Goal: Task Accomplishment & Management: Complete application form

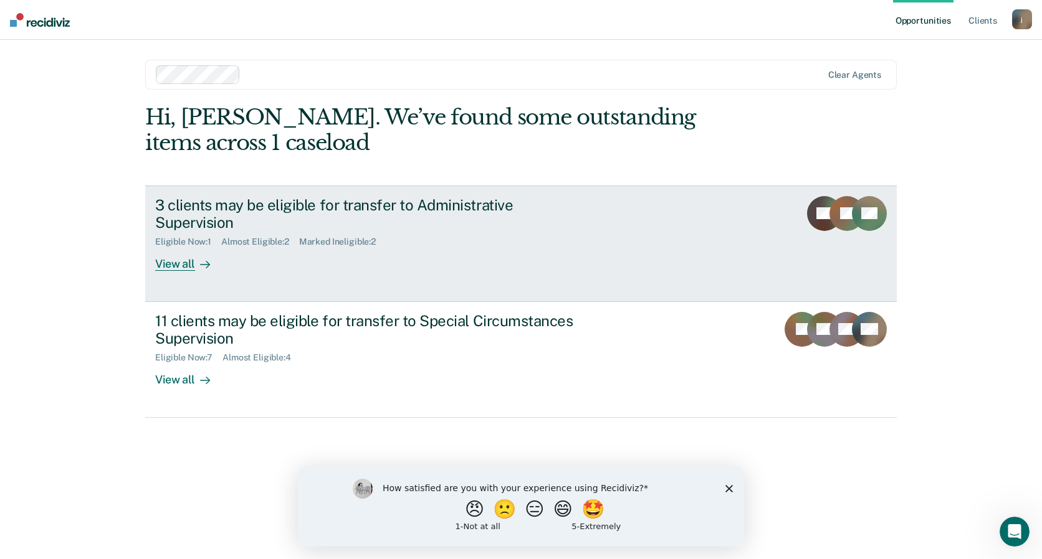
click at [184, 248] on div "View all" at bounding box center [190, 259] width 70 height 24
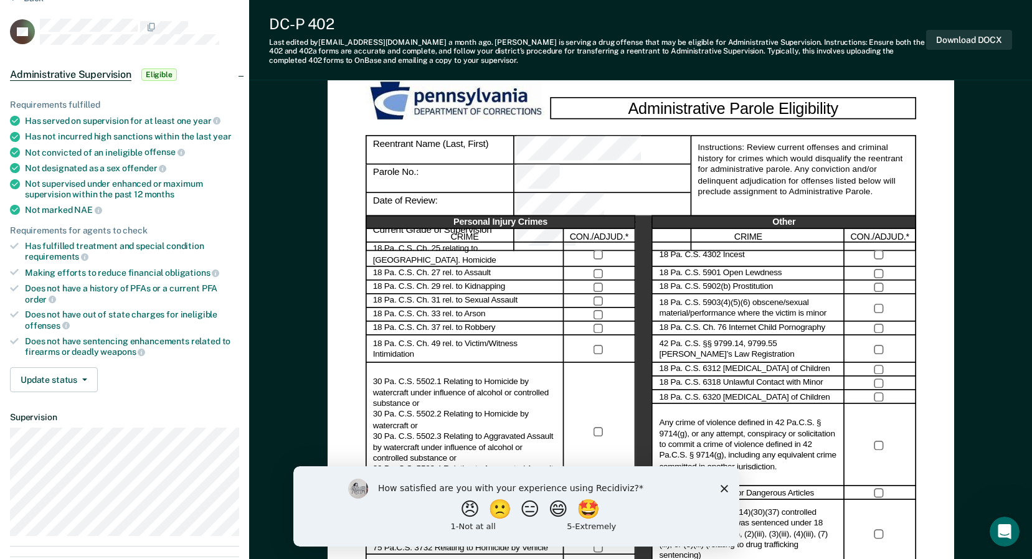
scroll to position [125, 0]
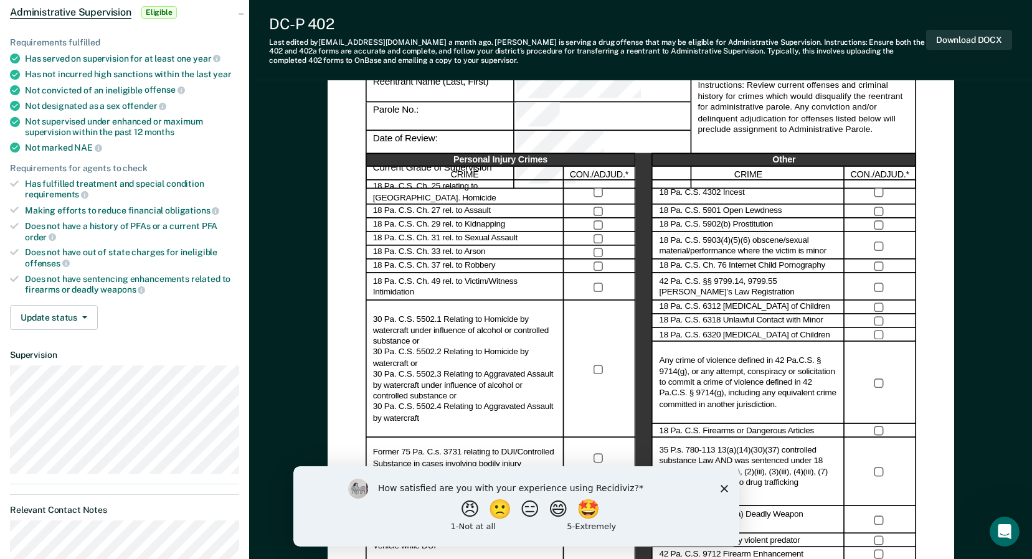
drag, startPoint x: 723, startPoint y: 487, endPoint x: 975, endPoint y: 955, distance: 531.8
click at [723, 487] on icon "Close survey" at bounding box center [723, 488] width 7 height 7
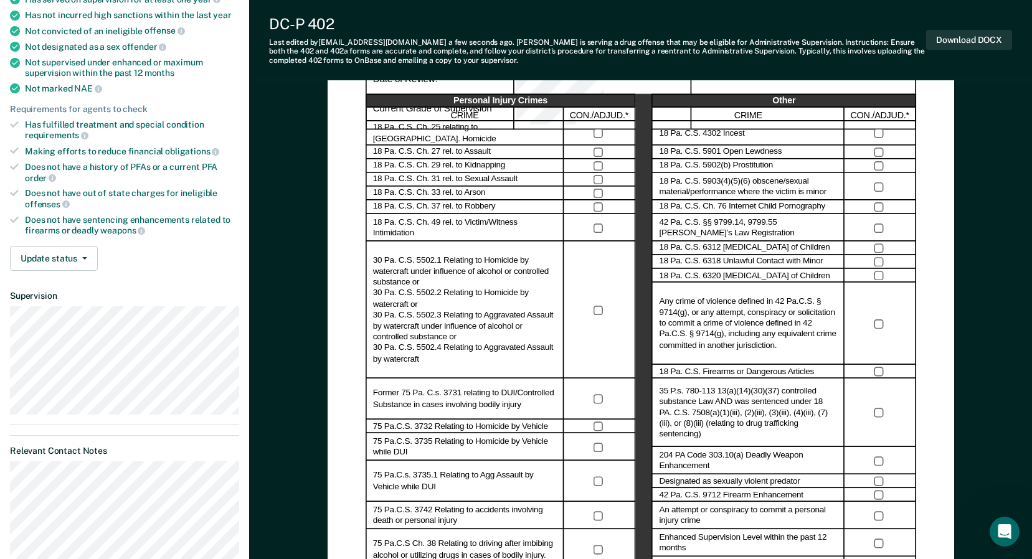
scroll to position [187, 0]
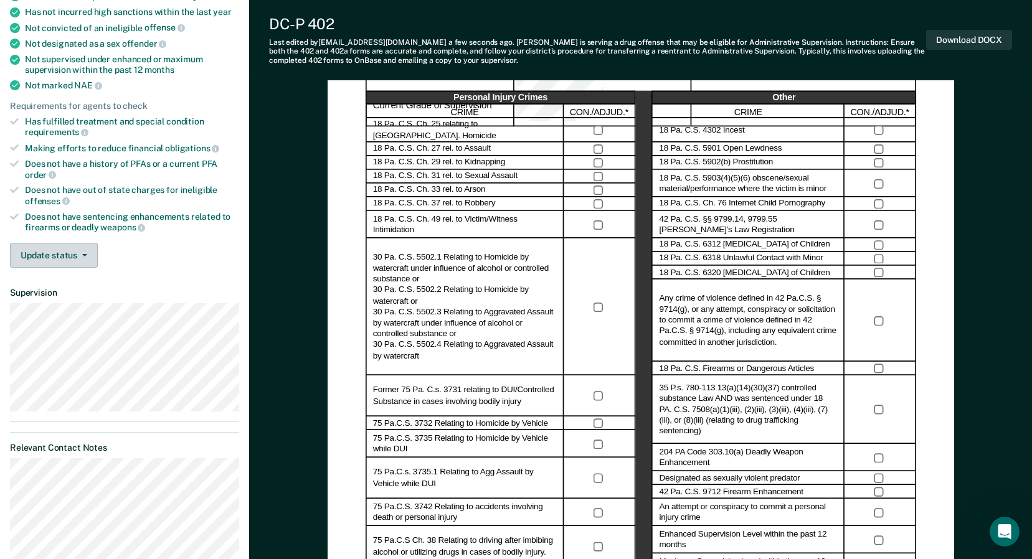
click at [80, 254] on span "button" at bounding box center [82, 255] width 10 height 2
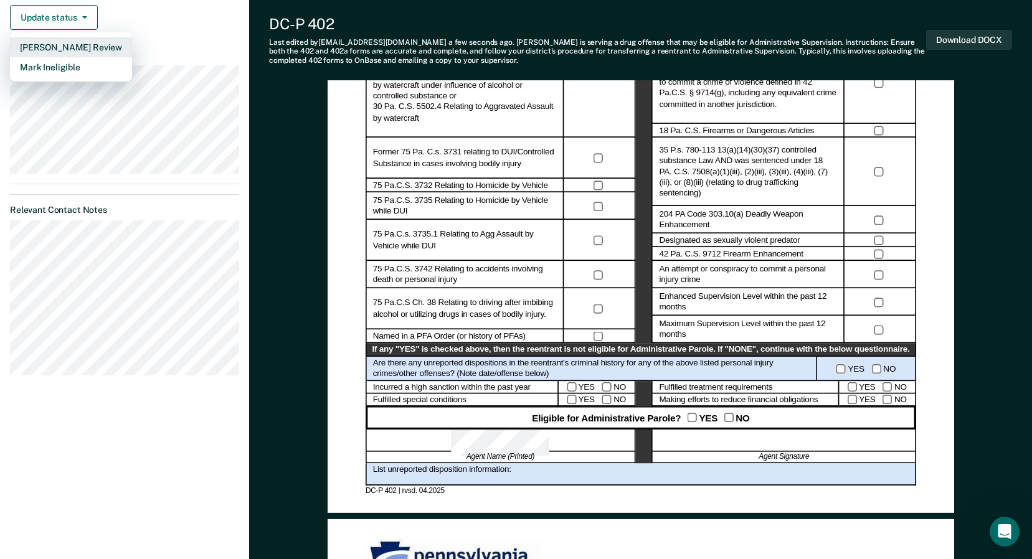
scroll to position [436, 0]
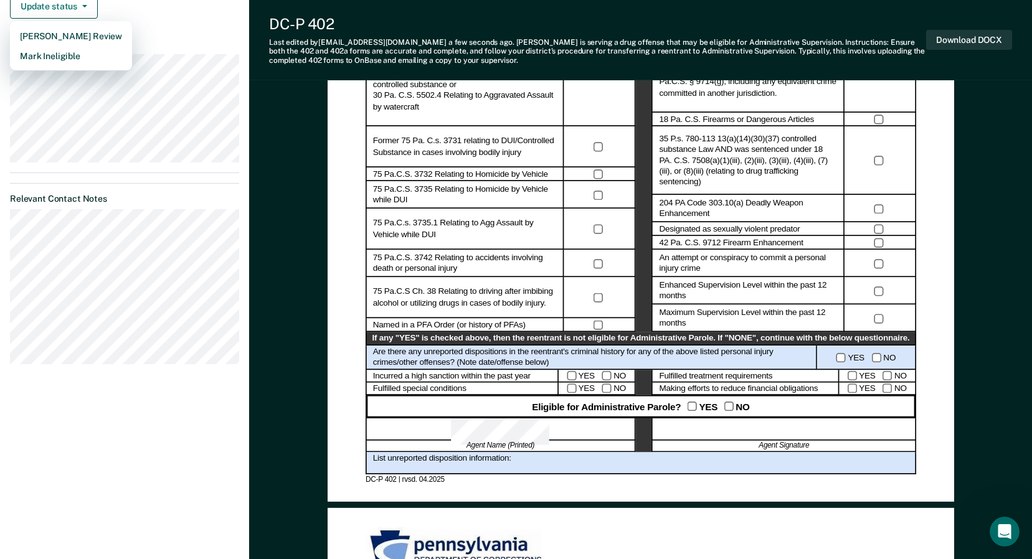
click at [513, 462] on div "List unreported disposition information:" at bounding box center [641, 463] width 551 height 22
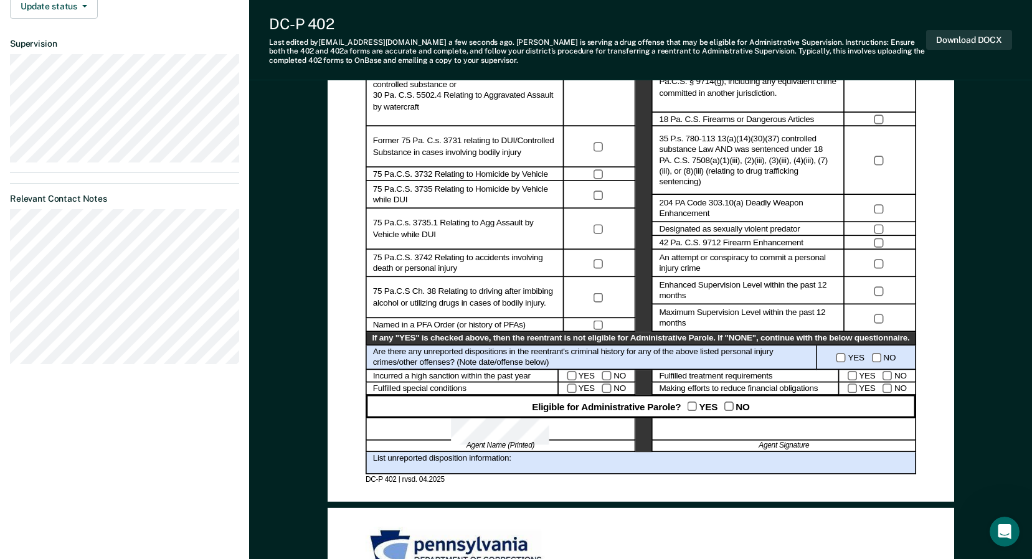
click at [503, 462] on div "List unreported disposition information:" at bounding box center [641, 463] width 551 height 22
click at [503, 463] on div "List unreported disposition information:" at bounding box center [641, 463] width 551 height 22
click at [508, 462] on div "List unreported disposition information:" at bounding box center [641, 463] width 551 height 22
click at [524, 462] on div "List unreported disposition information:" at bounding box center [641, 463] width 551 height 22
click at [506, 460] on div "List unreported disposition information:" at bounding box center [641, 463] width 551 height 22
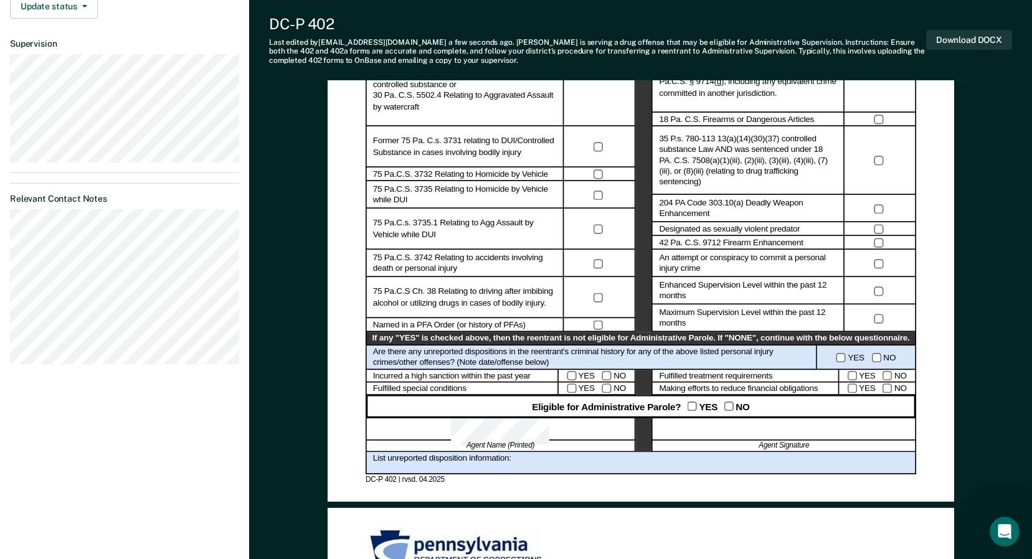
click at [502, 458] on div "List unreported disposition information:" at bounding box center [641, 463] width 551 height 22
click at [960, 39] on button "Download DOCX" at bounding box center [969, 40] width 86 height 21
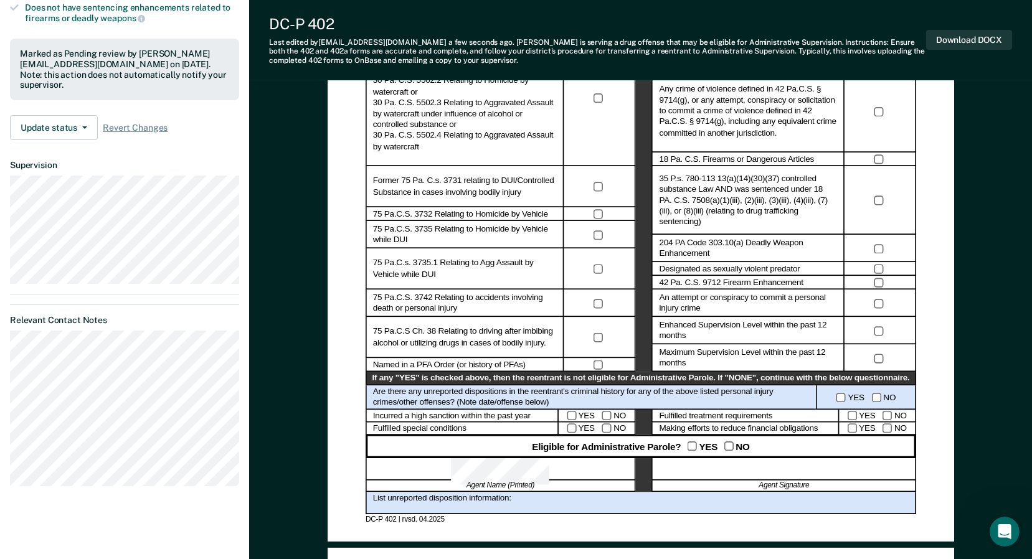
scroll to position [321, 0]
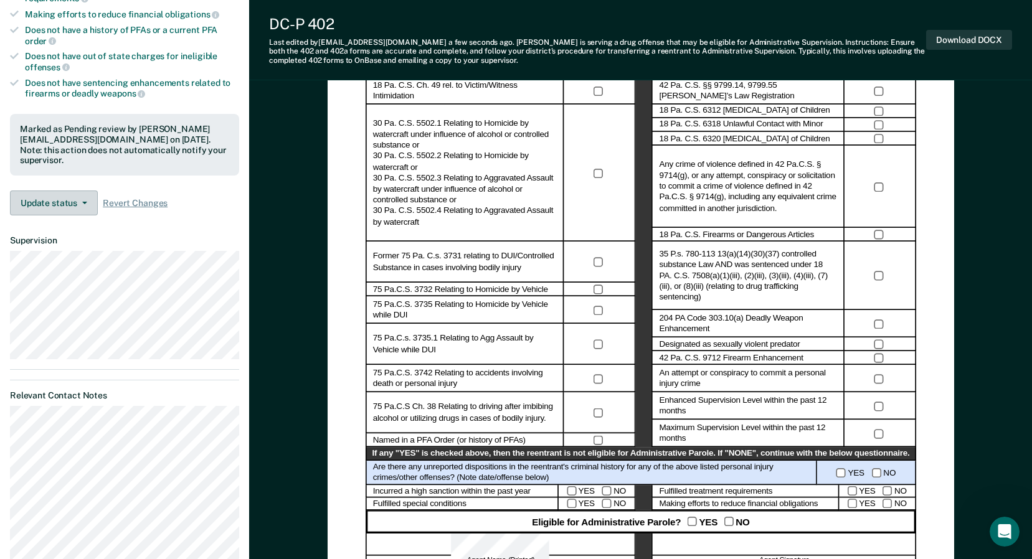
click at [91, 198] on button "Update status" at bounding box center [54, 203] width 88 height 25
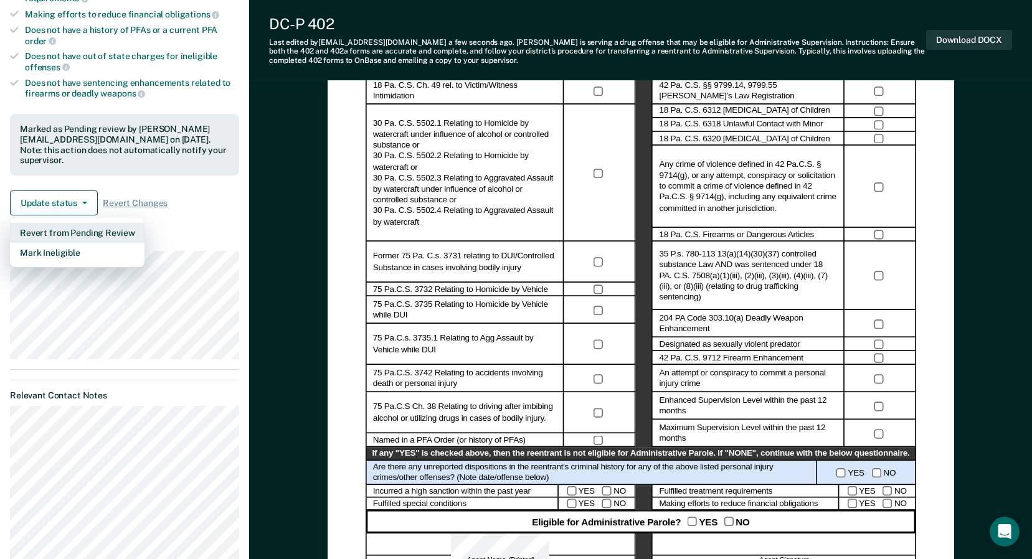
click at [84, 223] on button "Revert from Pending Review" at bounding box center [77, 233] width 135 height 20
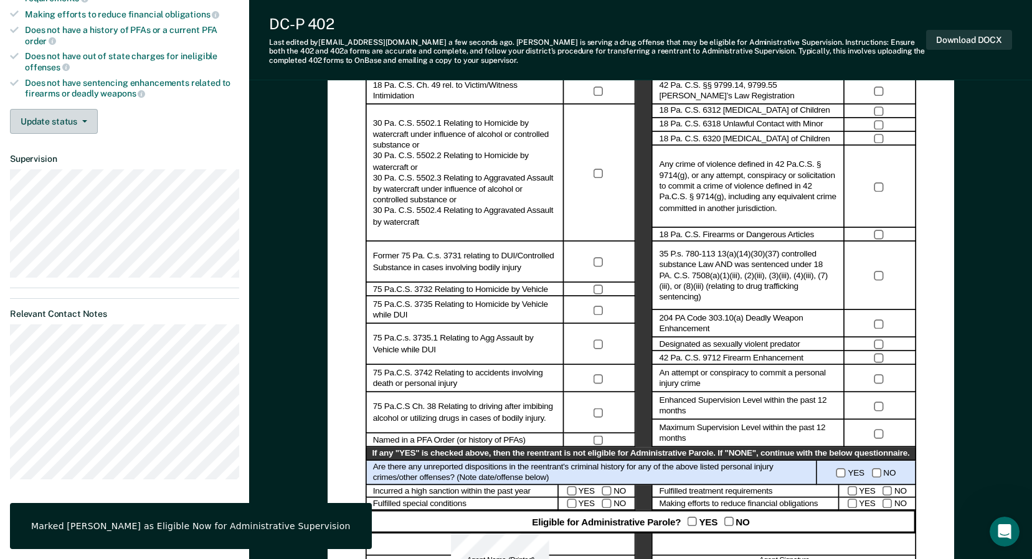
click at [83, 117] on button "Update status" at bounding box center [54, 121] width 88 height 25
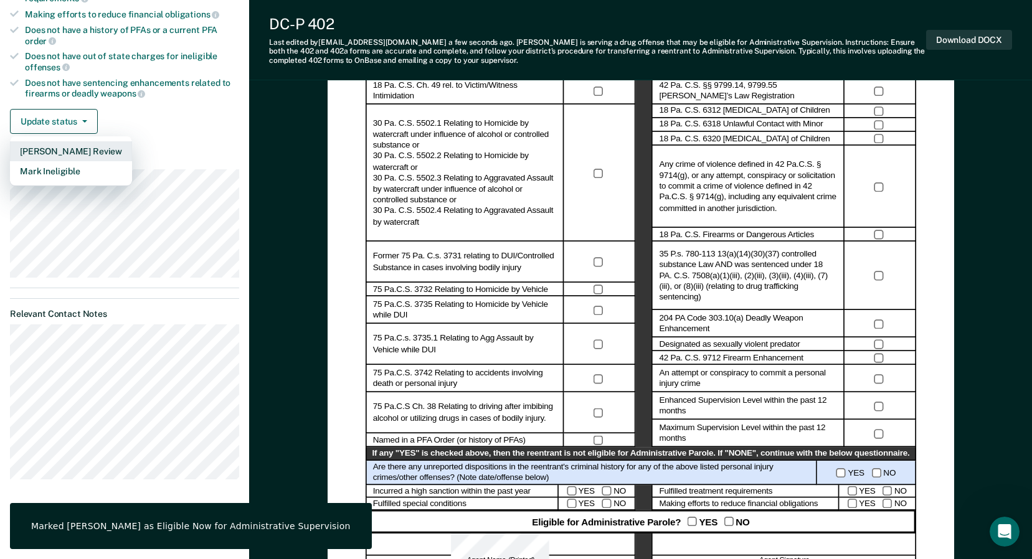
click at [85, 146] on button "[PERSON_NAME] Review" at bounding box center [71, 151] width 122 height 20
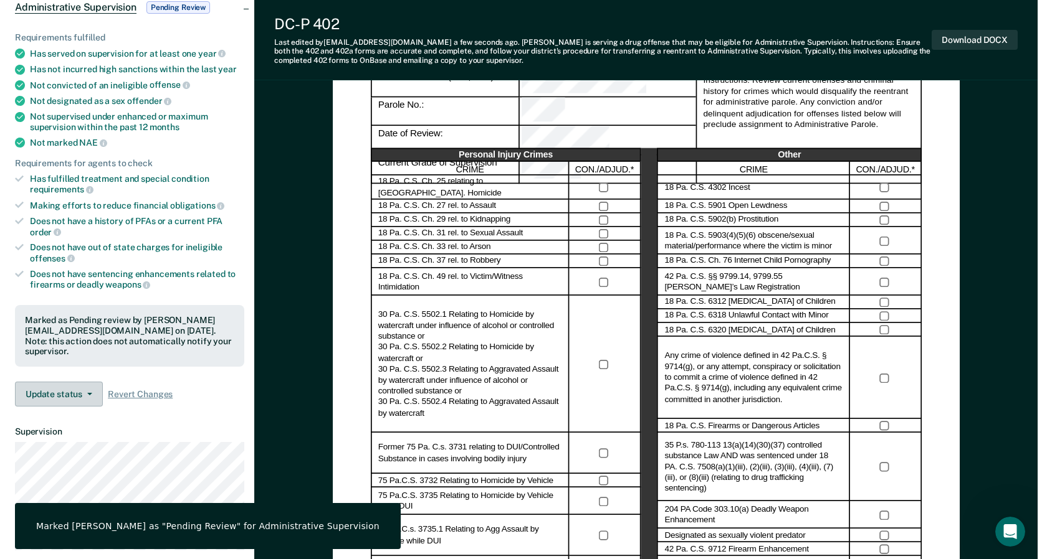
scroll to position [0, 0]
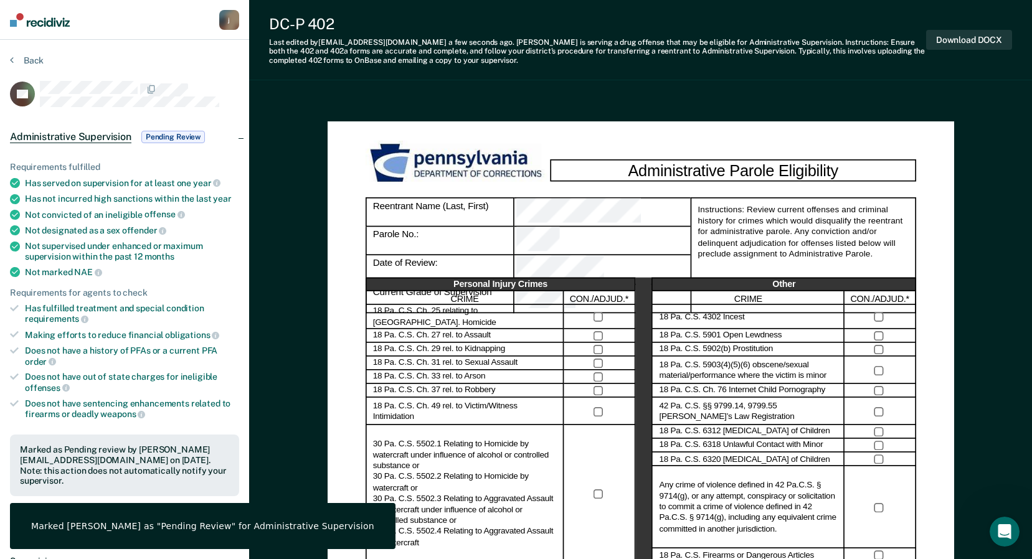
click at [36, 19] on img at bounding box center [40, 20] width 60 height 14
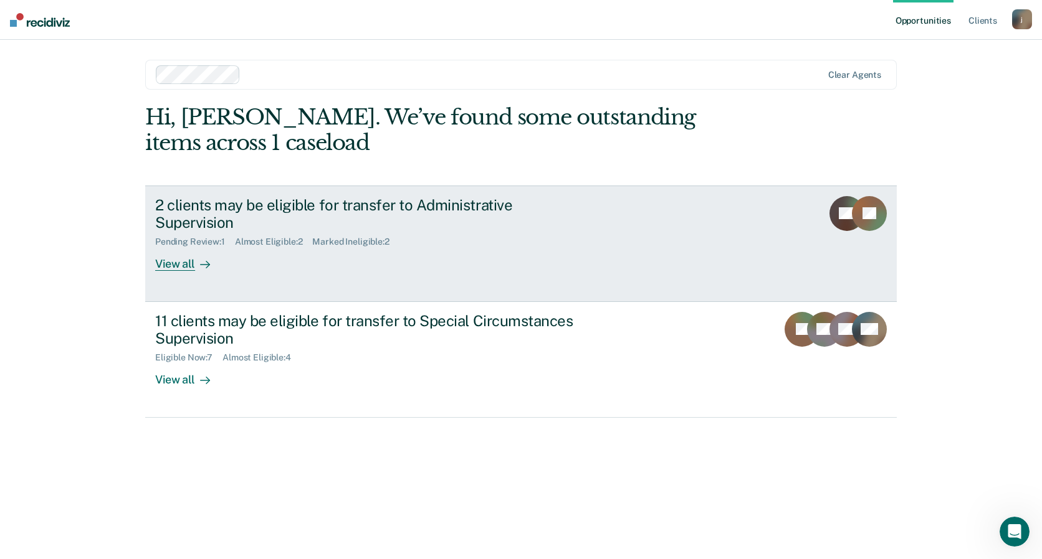
click at [184, 249] on div "View all" at bounding box center [190, 259] width 70 height 24
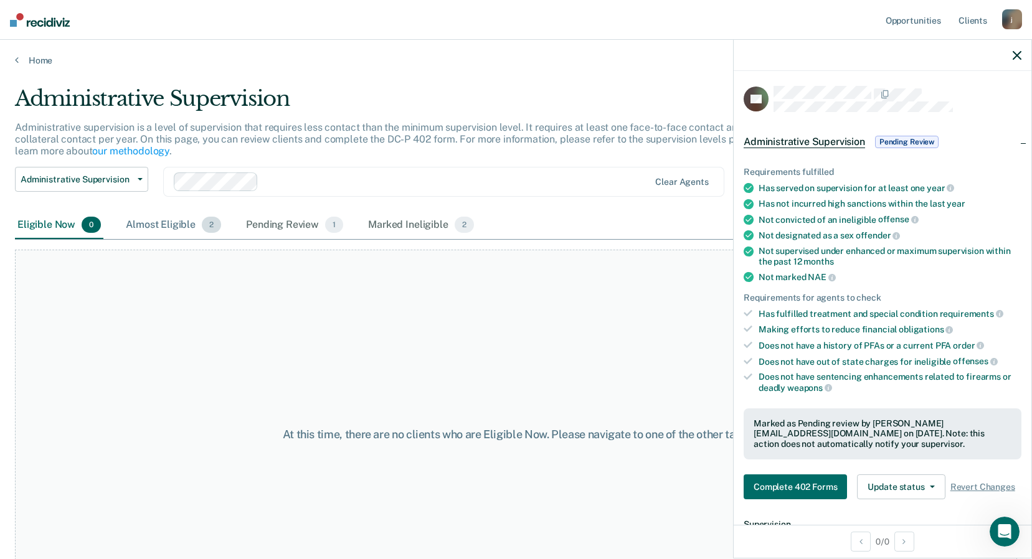
click at [174, 223] on div "Almost Eligible 2" at bounding box center [173, 225] width 100 height 27
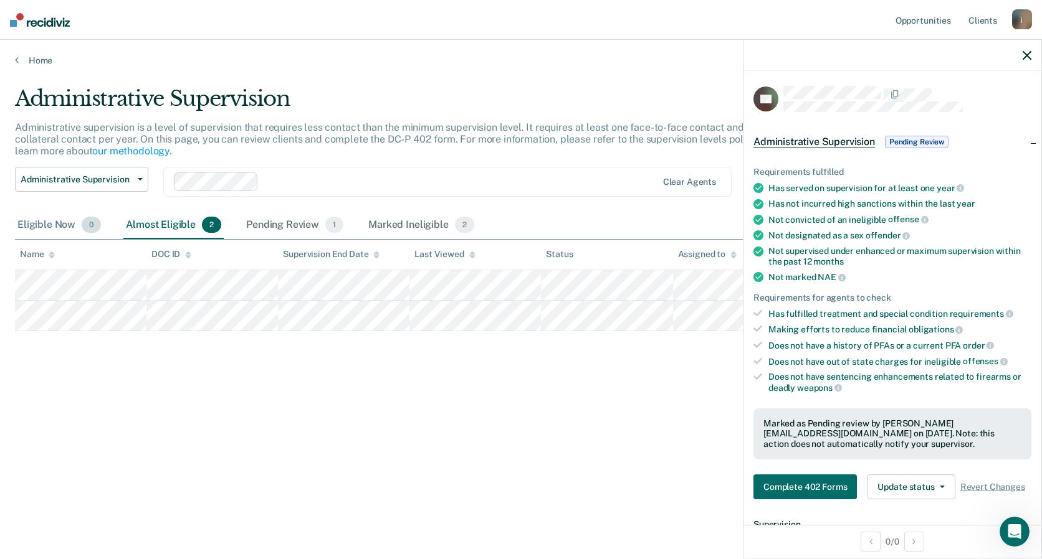
click at [55, 227] on div "Eligible Now 0" at bounding box center [59, 225] width 88 height 27
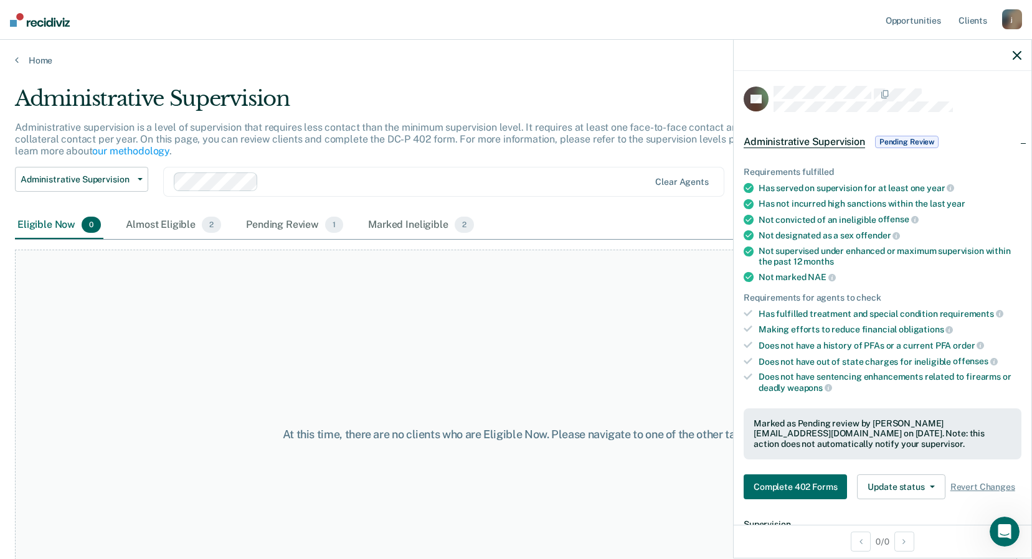
click at [1017, 53] on icon "button" at bounding box center [1017, 55] width 9 height 9
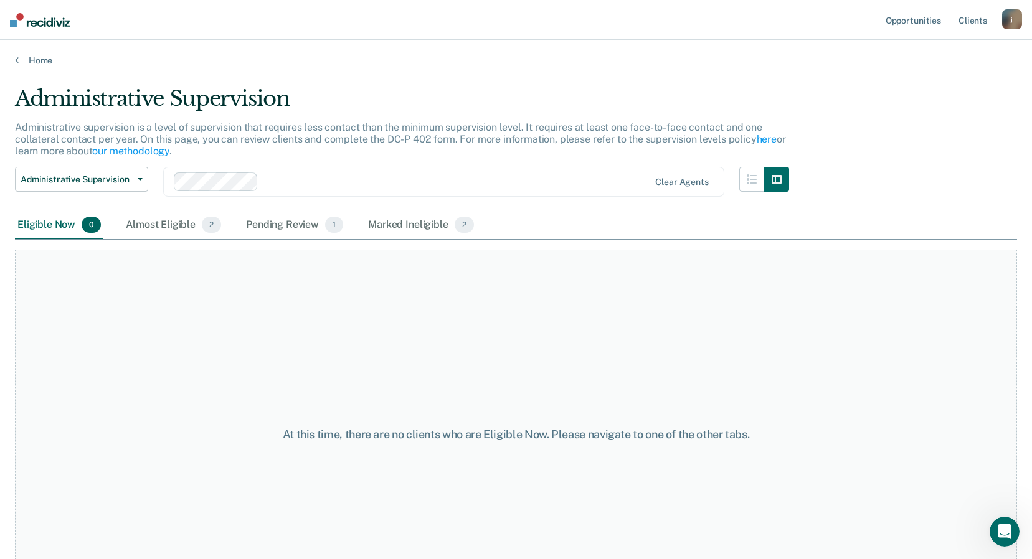
click at [39, 22] on img at bounding box center [40, 20] width 60 height 14
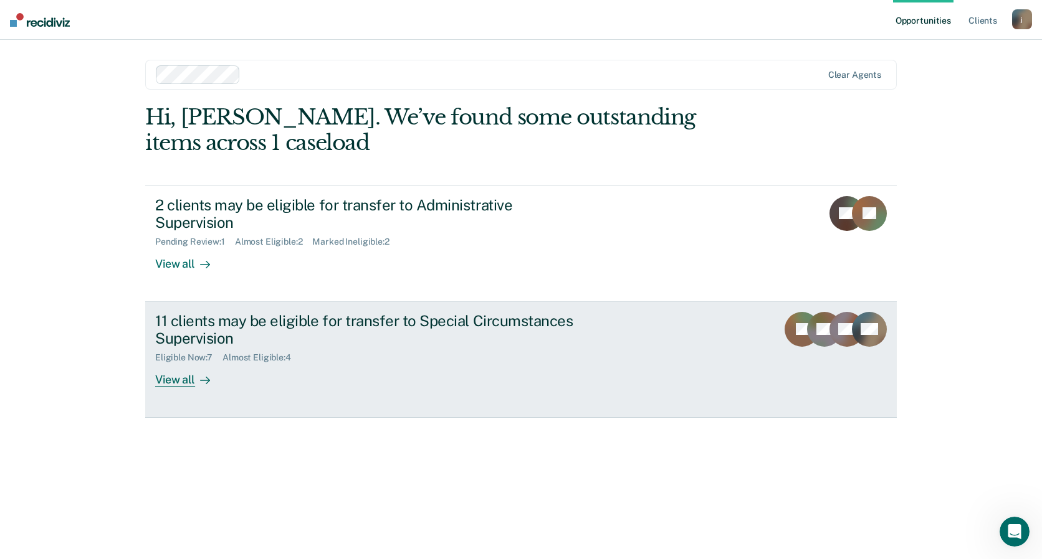
click at [174, 365] on div "View all" at bounding box center [190, 375] width 70 height 24
